Goal: Information Seeking & Learning: Learn about a topic

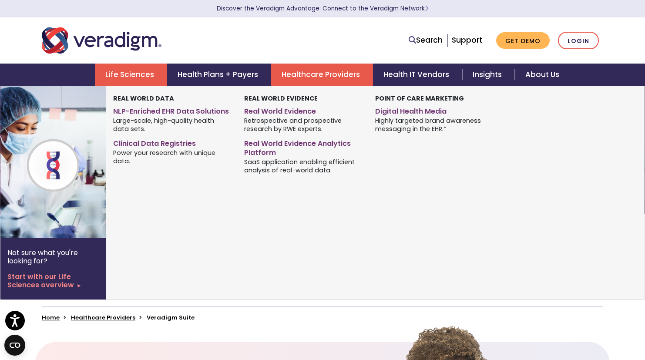
click at [141, 77] on link "Life Sciences" at bounding box center [131, 75] width 72 height 22
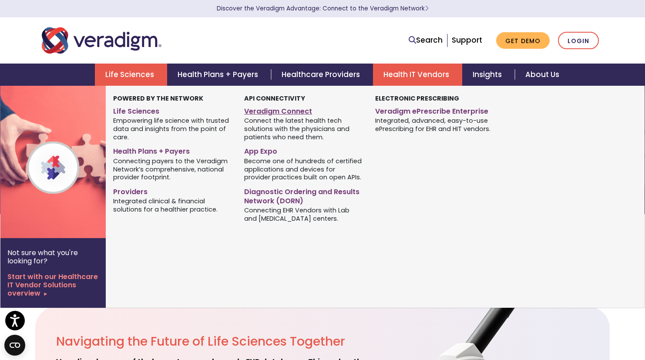
click at [280, 110] on link "Veradigm Connect" at bounding box center [303, 110] width 118 height 13
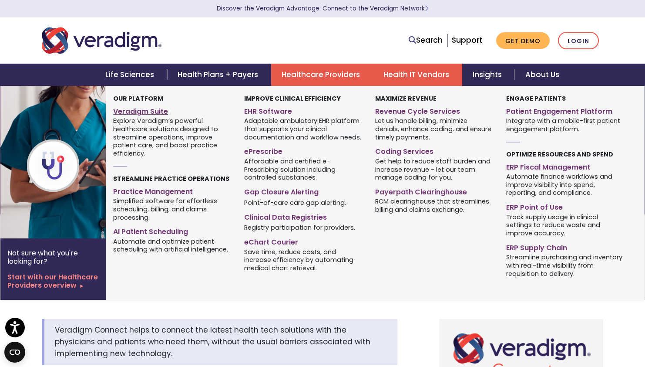
click at [162, 114] on link "Veradigm Suite" at bounding box center [172, 110] width 118 height 13
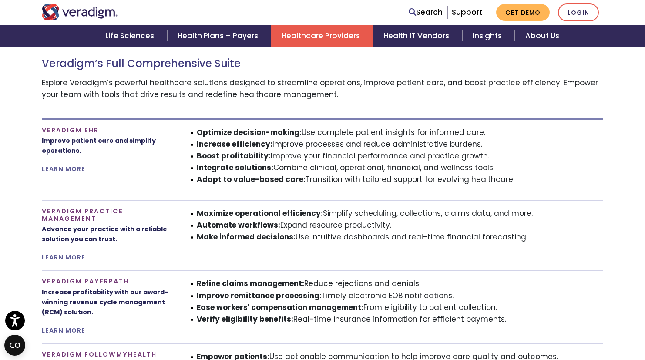
scroll to position [506, 0]
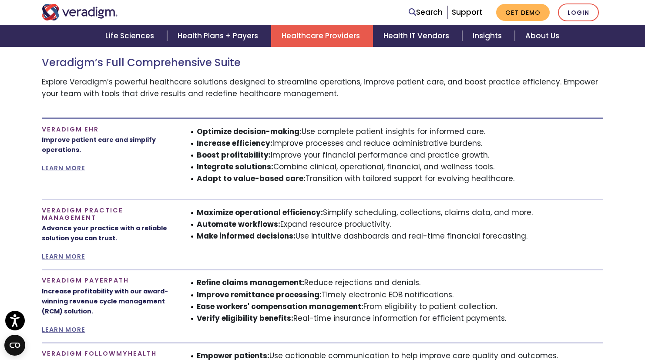
click at [90, 128] on h4 "Veradigm EHR" at bounding box center [107, 129] width 131 height 7
click at [110, 131] on h4 "Veradigm EHR" at bounding box center [107, 129] width 131 height 7
click at [109, 131] on h4 "Veradigm EHR" at bounding box center [107, 129] width 131 height 7
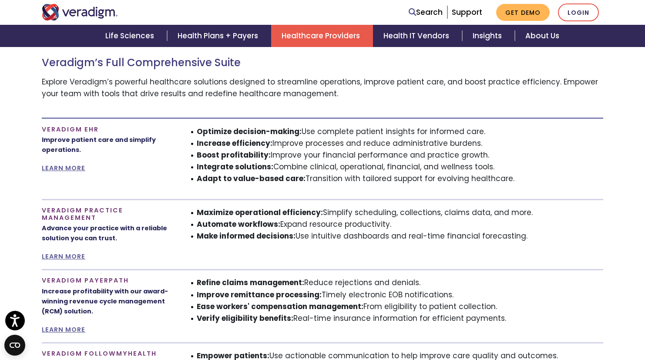
click at [109, 131] on h4 "Veradigm EHR" at bounding box center [107, 129] width 131 height 7
click at [92, 132] on h4 "Veradigm EHR" at bounding box center [107, 129] width 131 height 7
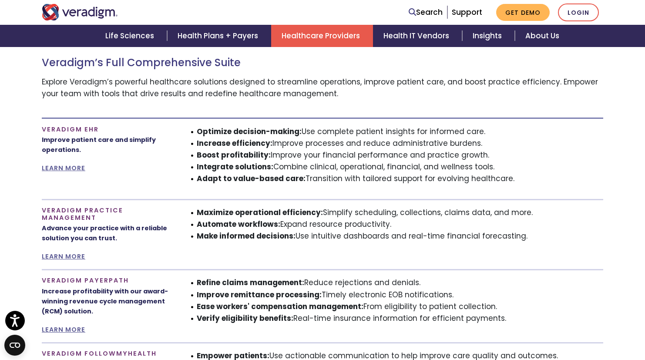
click at [62, 137] on p "Improve patient care and simplify operations." at bounding box center [107, 145] width 131 height 20
click at [64, 133] on h4 "Veradigm EHR" at bounding box center [107, 129] width 131 height 7
click at [85, 125] on div "Veradigm’s Full Comprehensive Suite Explore Veradigm’s powerful healthcare solu…" at bounding box center [323, 269] width 562 height 461
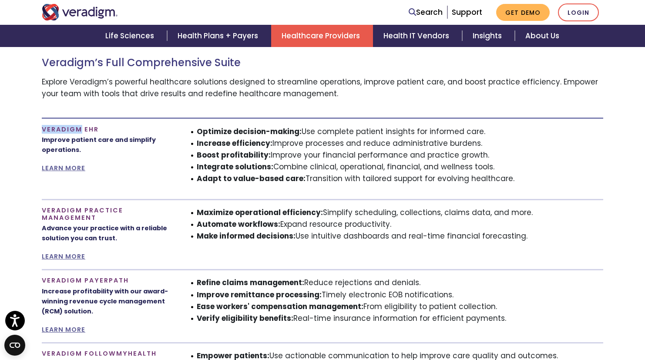
click at [86, 125] on div "Veradigm’s Full Comprehensive Suite Explore Veradigm’s powerful healthcare solu…" at bounding box center [323, 269] width 562 height 461
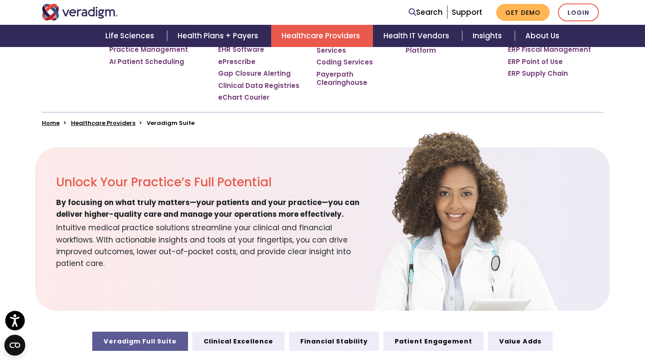
scroll to position [64, 0]
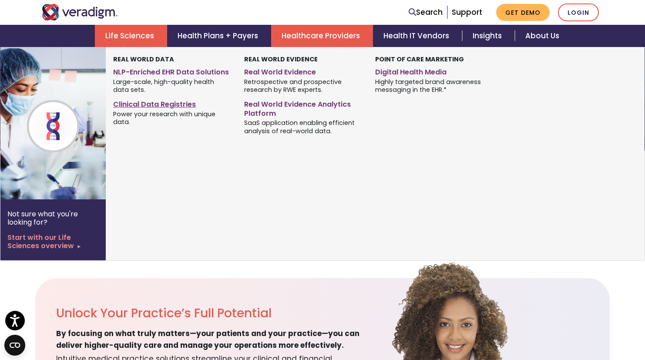
click at [145, 106] on link "Clinical Data Registries" at bounding box center [172, 103] width 118 height 13
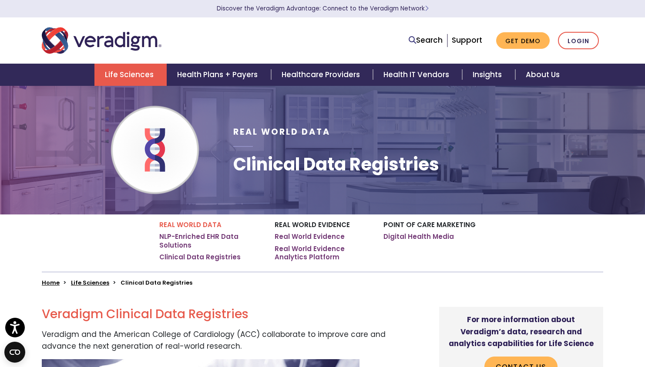
click at [118, 3] on p "Discover the Veradigm Advantage: Connect to the Veradigm Network" at bounding box center [323, 8] width 566 height 17
click at [144, 74] on link "Life Sciences" at bounding box center [130, 75] width 72 height 22
